Goal: Transaction & Acquisition: Book appointment/travel/reservation

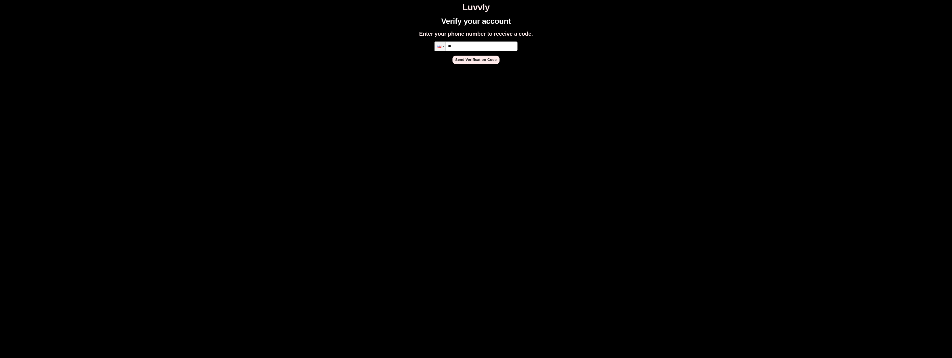
click at [473, 45] on input "**" at bounding box center [475, 47] width 83 height 10
type input "**********"
paste input "*"
type input "*"
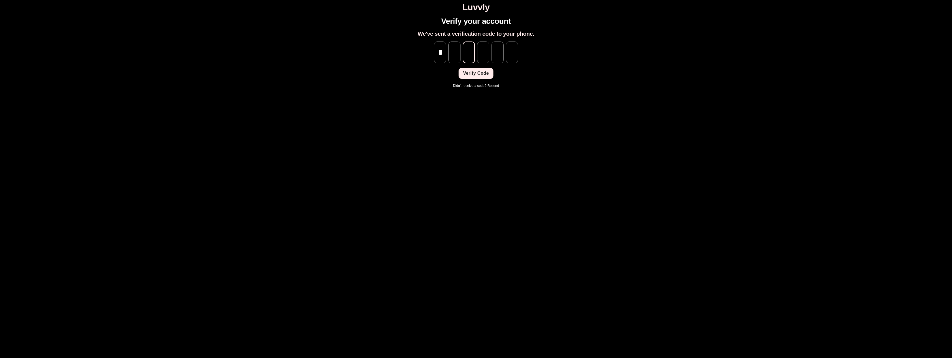
type input "*"
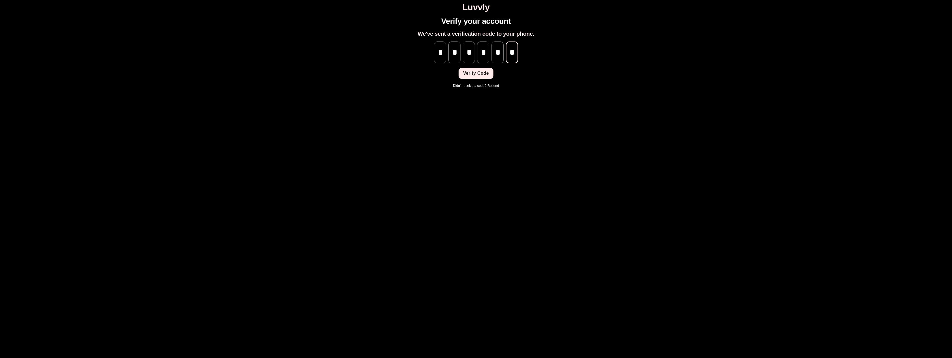
type input "*"
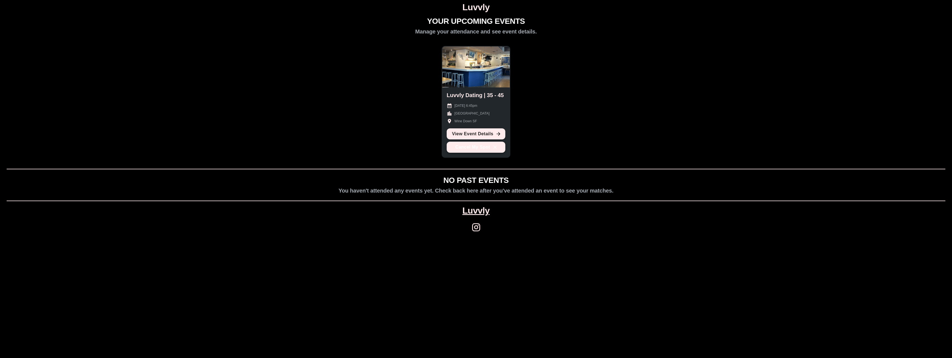
click at [477, 150] on button "Cancel My Spot" at bounding box center [476, 147] width 59 height 11
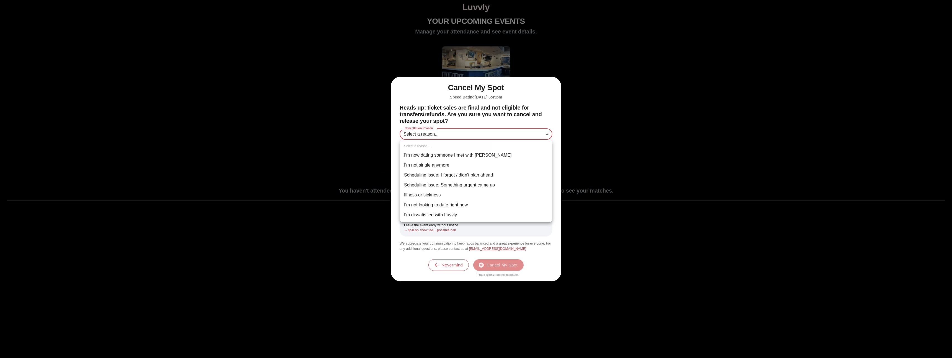
click at [467, 131] on body "Luvvly YOUR UPCOMING EVENTS Manage your attendance and see event details. Luvvl…" at bounding box center [476, 120] width 948 height 237
click at [439, 187] on li "Scheduling issue: Something urgent came up" at bounding box center [476, 185] width 153 height 10
type input "**********"
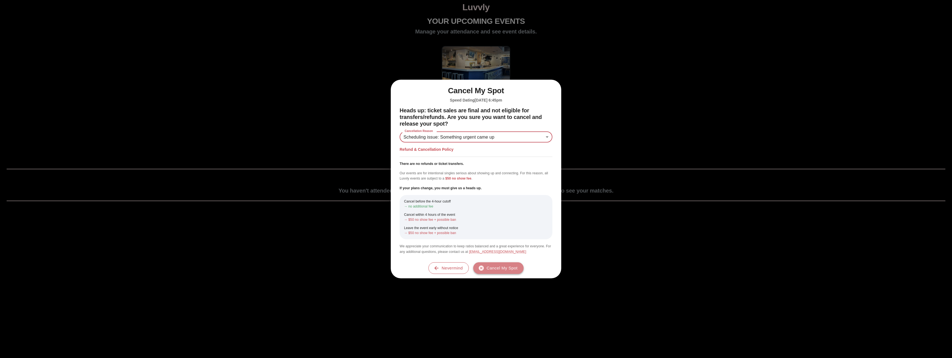
click at [503, 269] on button "Cancel My Spot" at bounding box center [498, 268] width 50 height 12
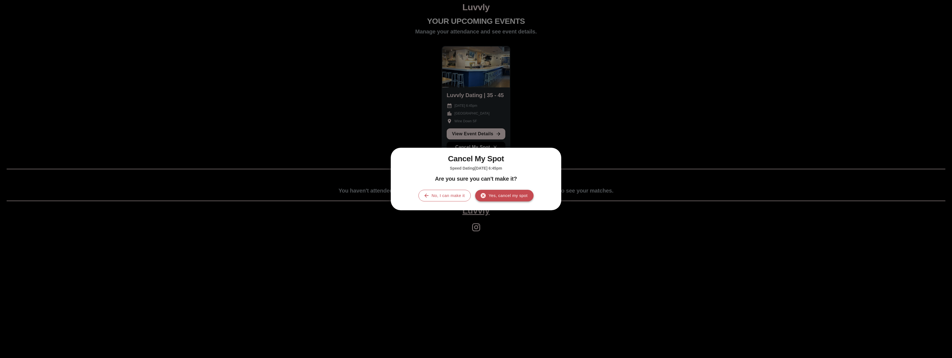
click at [510, 192] on button "Yes, cancel my spot" at bounding box center [504, 196] width 58 height 12
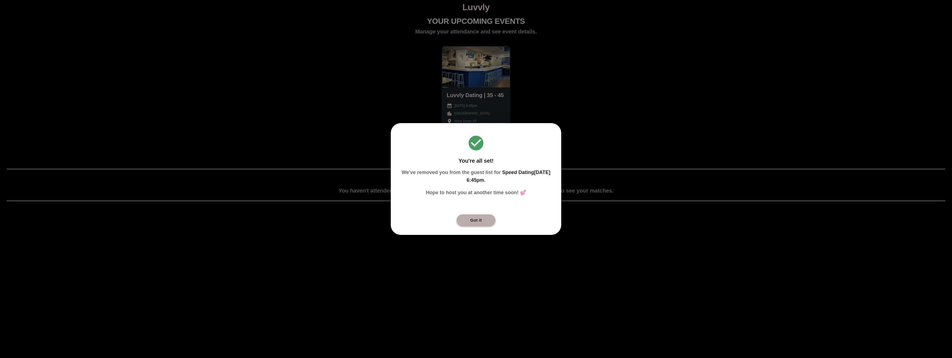
click at [482, 221] on button "Got it" at bounding box center [476, 220] width 39 height 12
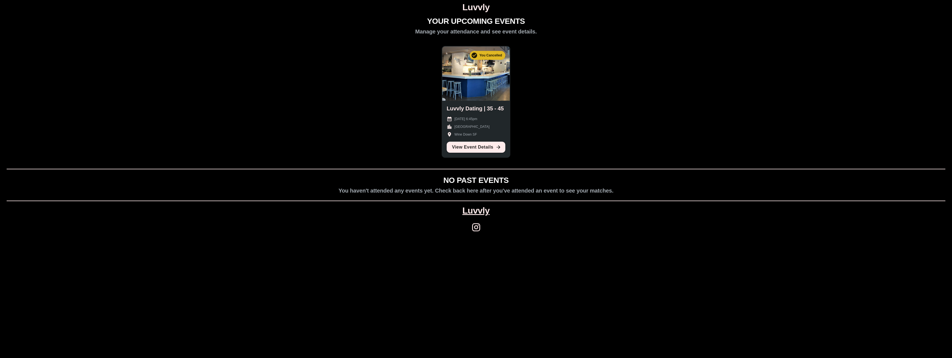
click at [478, 9] on h1 "Luvvly" at bounding box center [476, 7] width 948 height 10
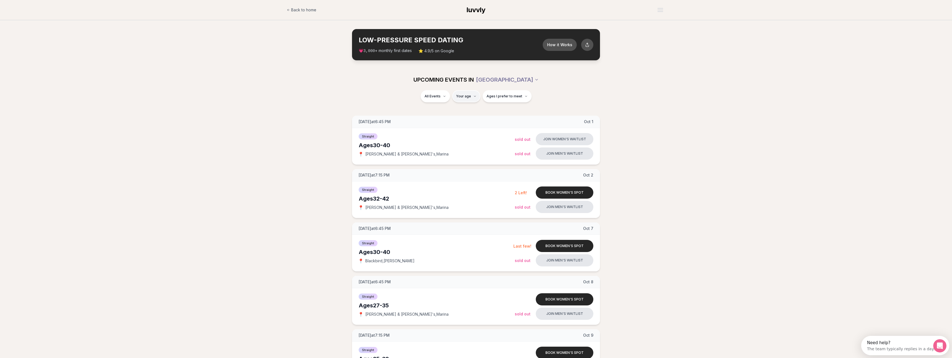
type input "**"
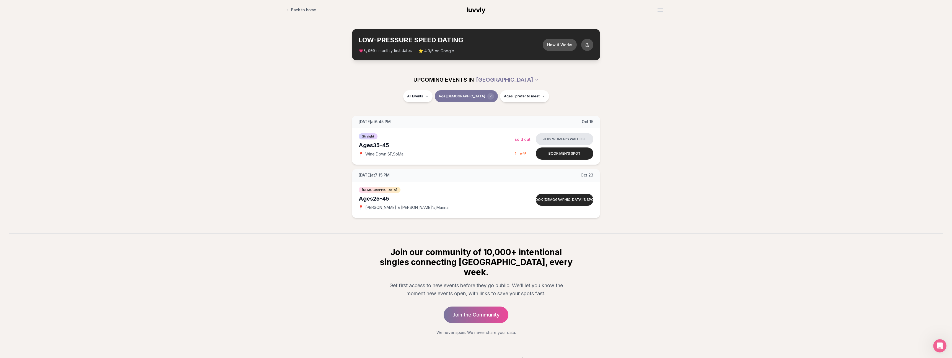
click at [487, 94] on span "Clear age" at bounding box center [490, 96] width 7 height 7
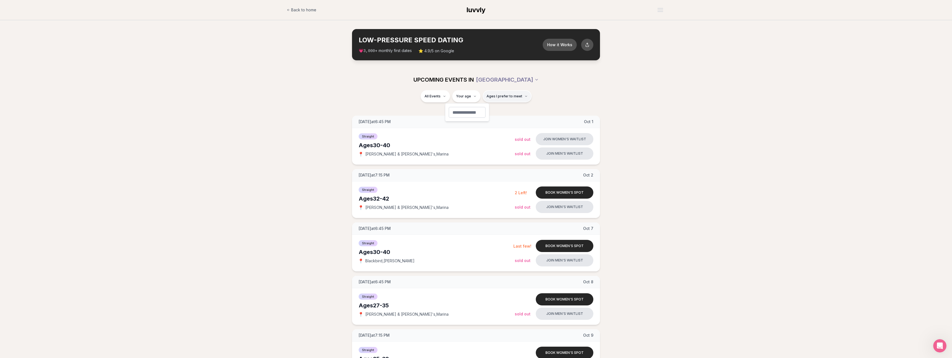
click at [507, 94] on span "Ages I prefer to meet" at bounding box center [505, 96] width 36 height 4
type input "**"
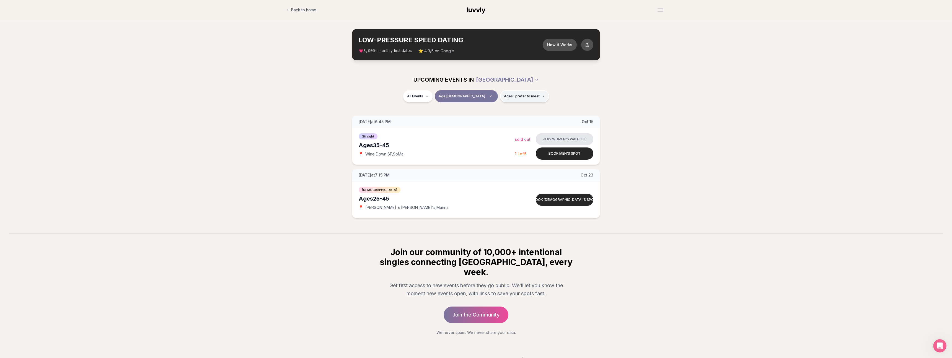
click at [511, 97] on span "Ages I prefer to meet" at bounding box center [522, 96] width 36 height 4
click at [503, 109] on span "Younger than me" at bounding box center [505, 110] width 31 height 6
click at [487, 109] on button "Younger than me" at bounding box center [485, 109] width 4 height 4
click at [503, 118] on span "Around my age" at bounding box center [504, 118] width 28 height 6
click at [487, 118] on button "Around my age" at bounding box center [485, 117] width 4 height 4
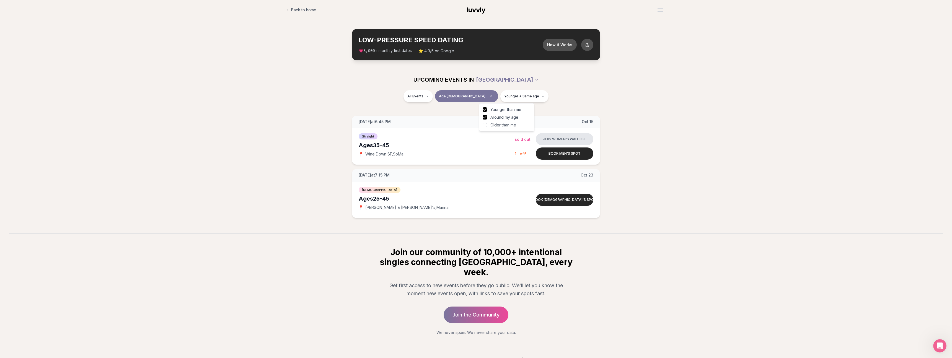
click at [502, 125] on span "Older than me" at bounding box center [503, 125] width 26 height 6
click at [487, 125] on button "Older than me" at bounding box center [485, 125] width 4 height 4
click at [540, 98] on div "All Events Age [DEMOGRAPHIC_DATA] Any age" at bounding box center [476, 97] width 310 height 14
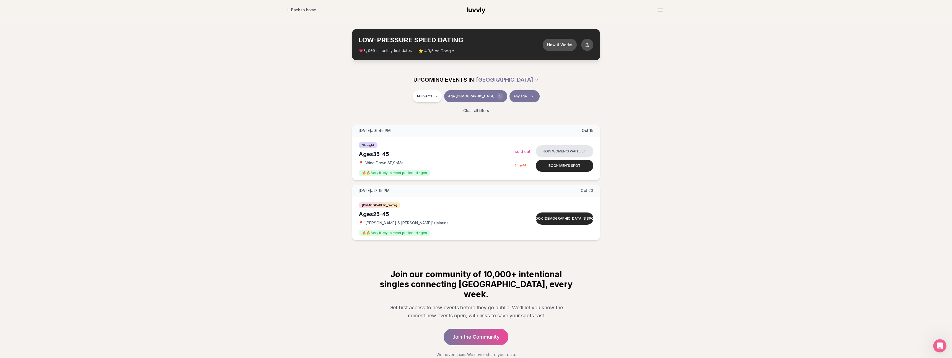
click at [497, 97] on span "Clear age" at bounding box center [500, 96] width 7 height 7
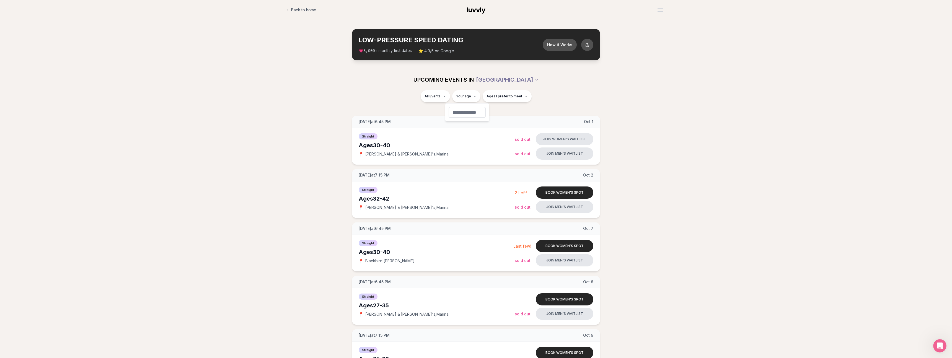
click at [431, 110] on span "Straight" at bounding box center [425, 111] width 14 height 6
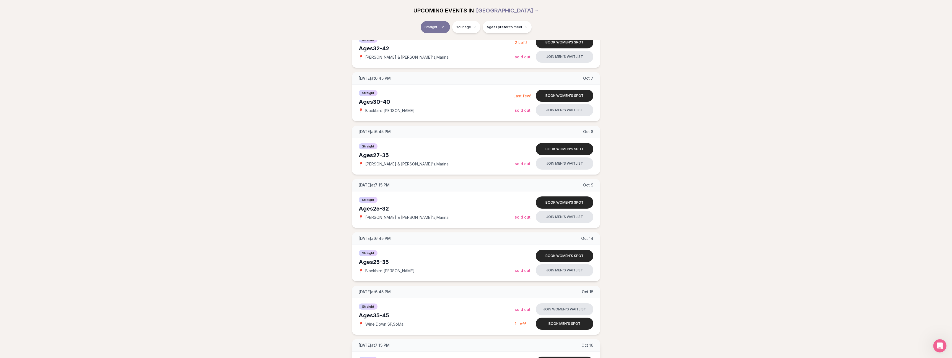
scroll to position [141, 0]
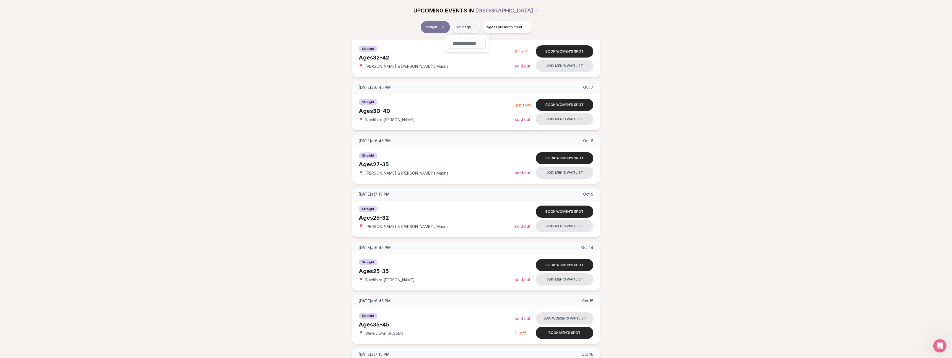
click at [471, 28] on html "Back to home luvvly LOW-PRESSURE SPEED DATING How it Works 💗 3,000 + monthly fi…" at bounding box center [476, 312] width 952 height 906
type input "**"
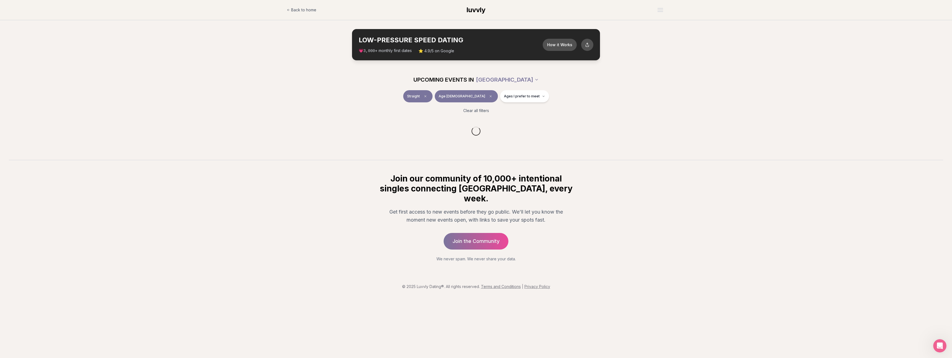
scroll to position [0, 0]
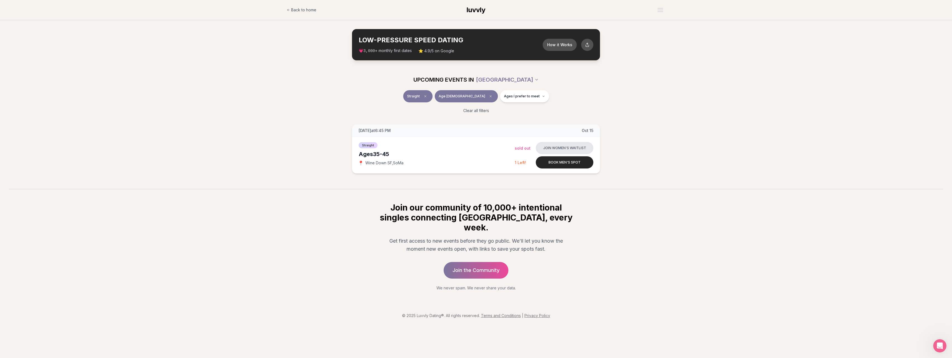
click at [297, 112] on div "Straight Age [DEMOGRAPHIC_DATA] Ages I prefer to meet Clear all filters" at bounding box center [476, 104] width 952 height 28
click at [500, 100] on button "Ages I prefer to meet" at bounding box center [524, 96] width 49 height 12
click at [497, 109] on span "Younger than me" at bounding box center [505, 110] width 31 height 6
click at [487, 109] on button "Younger than me" at bounding box center [485, 109] width 4 height 4
click at [496, 117] on span "Around my age" at bounding box center [504, 118] width 28 height 6
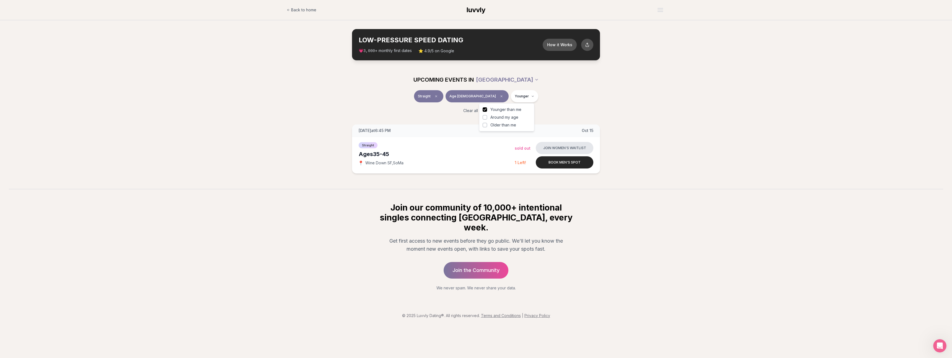
click at [487, 117] on button "Around my age" at bounding box center [485, 117] width 4 height 4
click at [493, 126] on span "Older than me" at bounding box center [503, 125] width 26 height 6
click at [487, 126] on button "Older than me" at bounding box center [485, 125] width 4 height 4
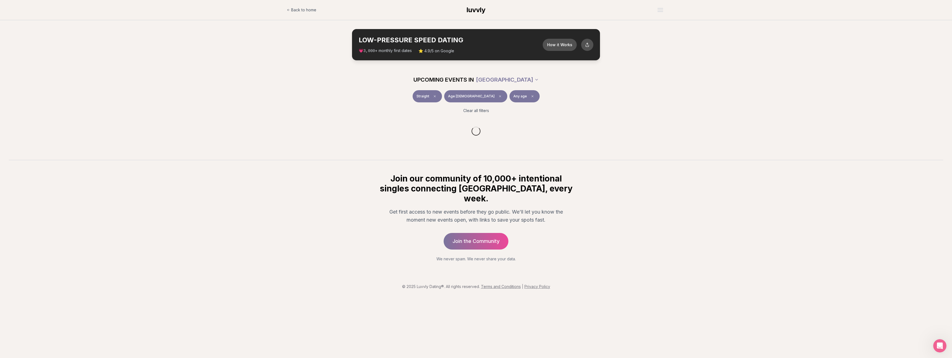
click at [629, 205] on section "Join our community of 10,000+ intentional singles connecting [GEOGRAPHIC_DATA],…" at bounding box center [476, 211] width 952 height 102
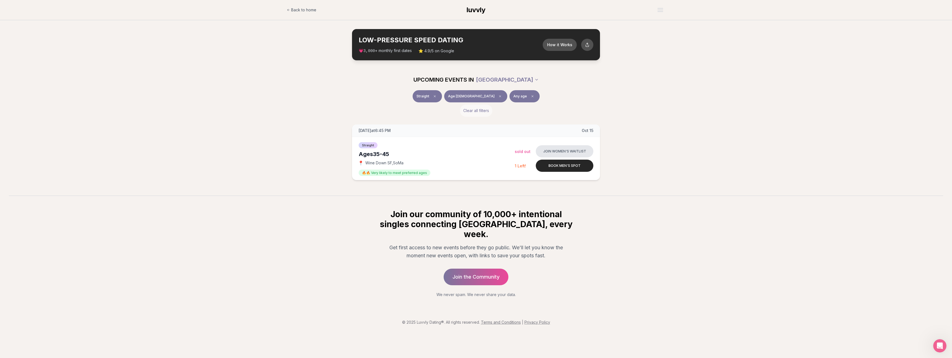
click at [475, 109] on button "Clear all filters" at bounding box center [476, 111] width 32 height 12
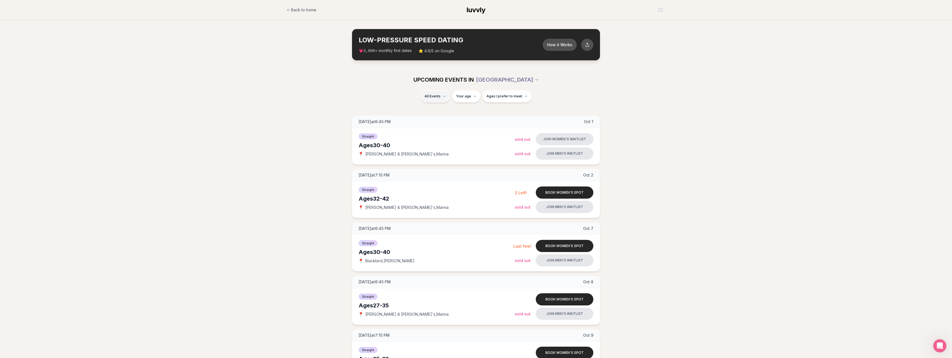
click at [427, 110] on span "Straight" at bounding box center [425, 111] width 14 height 6
click at [569, 45] on button "How it Works" at bounding box center [560, 44] width 36 height 13
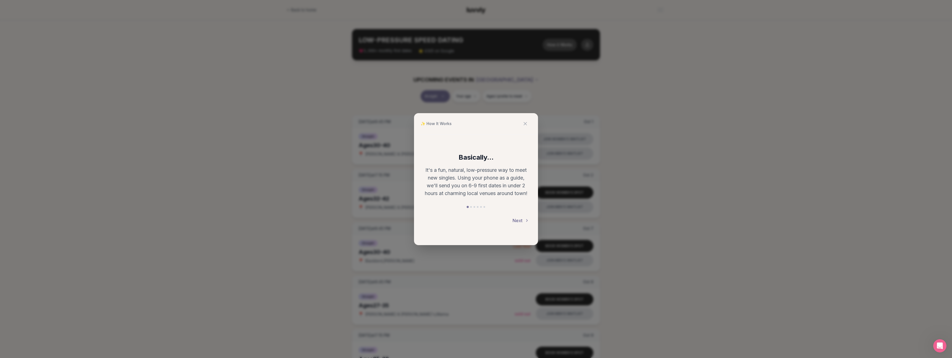
click at [522, 220] on button "Next" at bounding box center [521, 220] width 17 height 12
click at [520, 218] on button "Next" at bounding box center [521, 221] width 17 height 12
click at [520, 218] on button "Next" at bounding box center [521, 220] width 17 height 12
click at [672, 197] on div "✨ How It Works Keep track of who stood out After each date, you'll have the opt…" at bounding box center [476, 179] width 952 height 358
